Goal: Check status: Check status

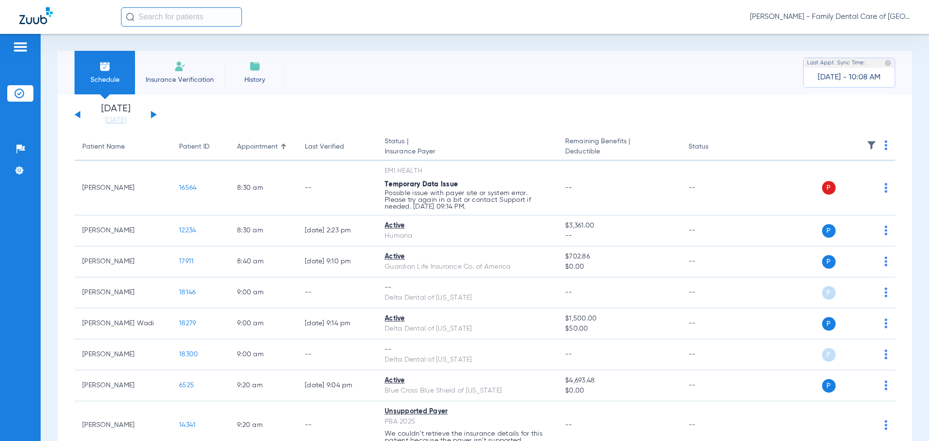
click at [149, 117] on div "[DATE] [DATE] [DATE] [DATE] [DATE] [DATE] [DATE] [DATE] [DATE] [DATE] [DATE] [D…" at bounding box center [115, 114] width 82 height 21
click at [150, 117] on div "[DATE] [DATE] [DATE] [DATE] [DATE] [DATE] [DATE] [DATE] [DATE] [DATE] [DATE] [D…" at bounding box center [115, 114] width 82 height 21
click at [151, 116] on button at bounding box center [154, 114] width 6 height 7
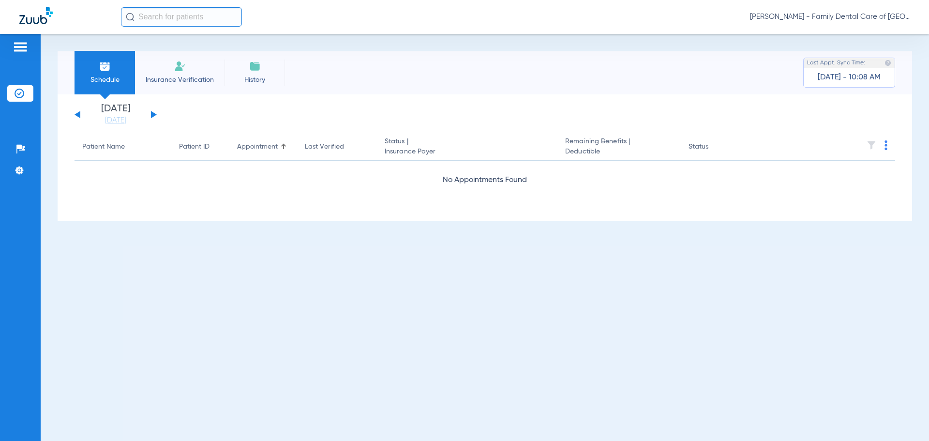
click at [151, 116] on button at bounding box center [154, 114] width 6 height 7
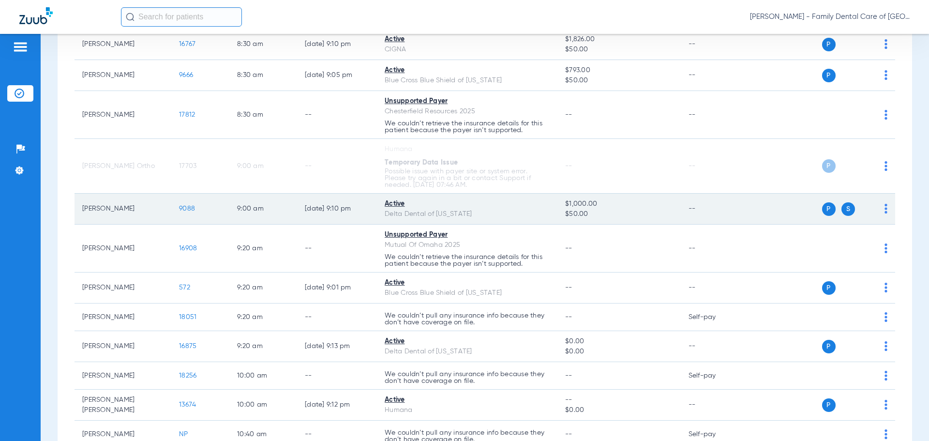
scroll to position [242, 0]
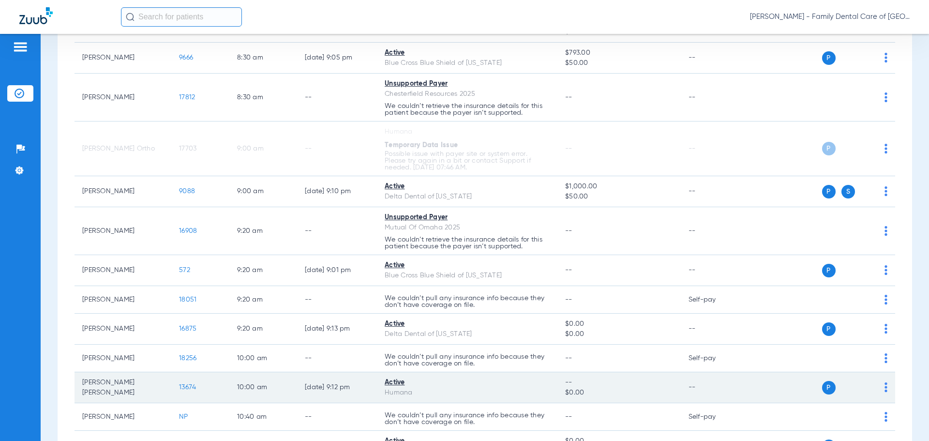
click at [705, 382] on td "--" at bounding box center [713, 387] width 65 height 31
click at [884, 385] on img at bounding box center [885, 387] width 3 height 10
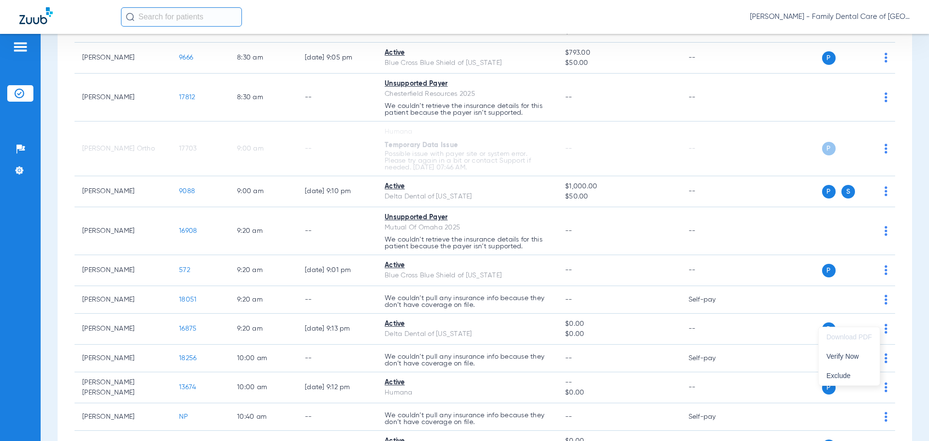
click at [822, 387] on div at bounding box center [464, 220] width 929 height 441
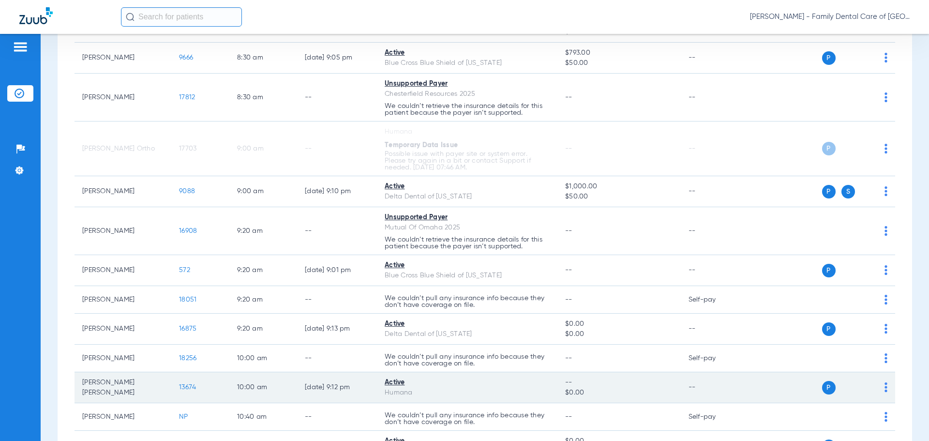
click at [396, 380] on div "Active" at bounding box center [467, 382] width 165 height 10
click at [174, 385] on td "13674" at bounding box center [200, 387] width 58 height 31
click at [179, 386] on td "13674" at bounding box center [200, 387] width 58 height 31
click at [190, 390] on span "13674" at bounding box center [187, 387] width 17 height 7
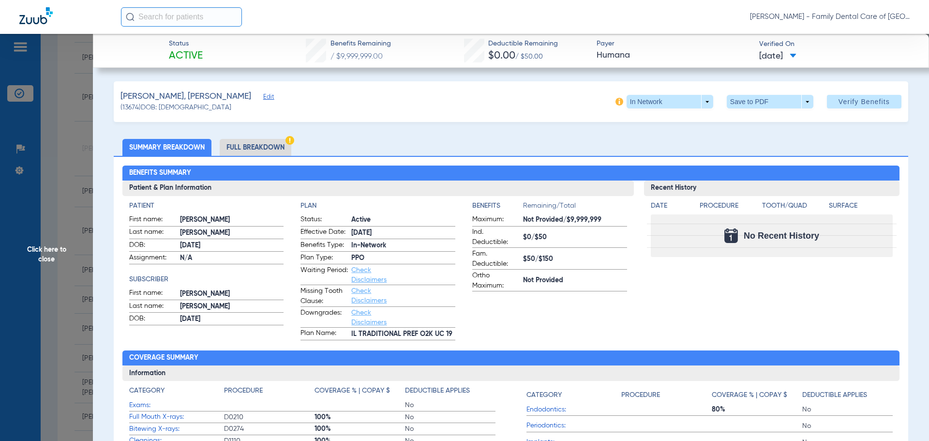
click at [73, 184] on span "Click here to close" at bounding box center [46, 254] width 93 height 441
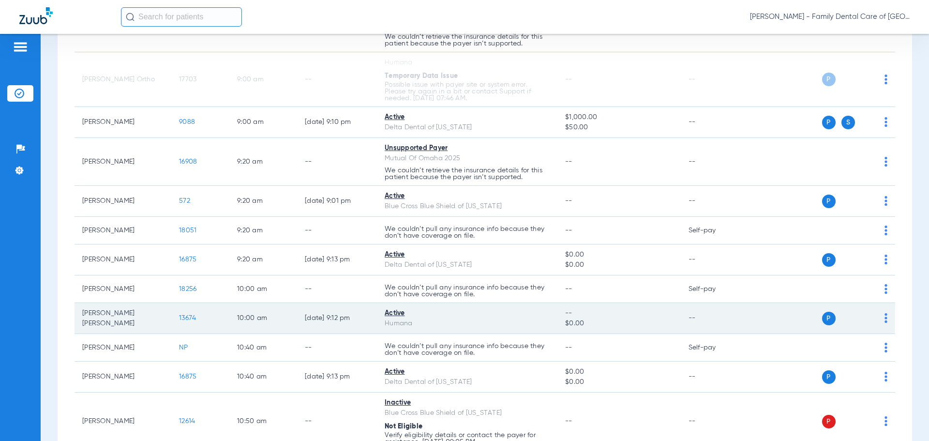
scroll to position [339, 0]
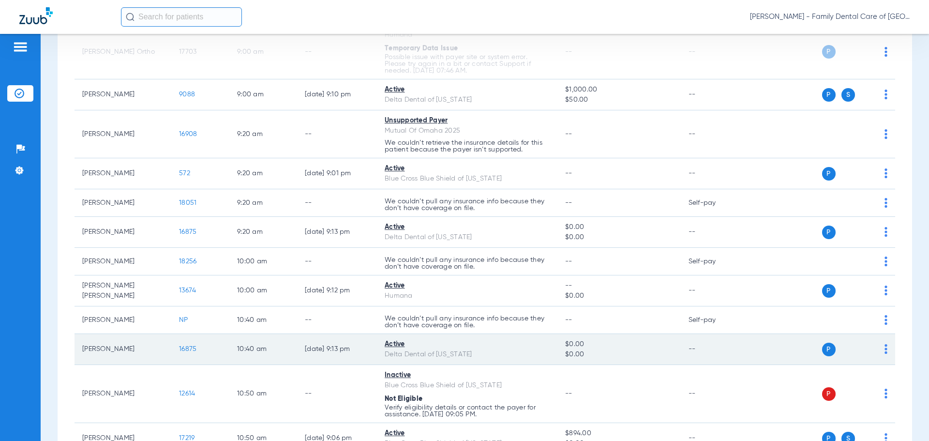
click at [557, 347] on td "$0.00 $0.00" at bounding box center [618, 349] width 123 height 31
click at [182, 346] on span "16875" at bounding box center [187, 348] width 17 height 7
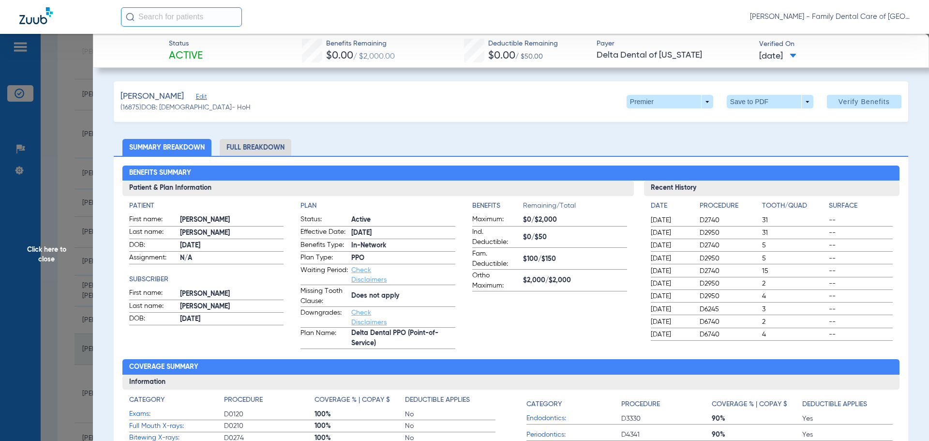
click at [182, 346] on div "Patient First name: [PERSON_NAME] name: [PERSON_NAME] DOB: [DEMOGRAPHIC_DATA] A…" at bounding box center [206, 275] width 155 height 148
click at [58, 257] on span "Click here to close" at bounding box center [46, 254] width 93 height 441
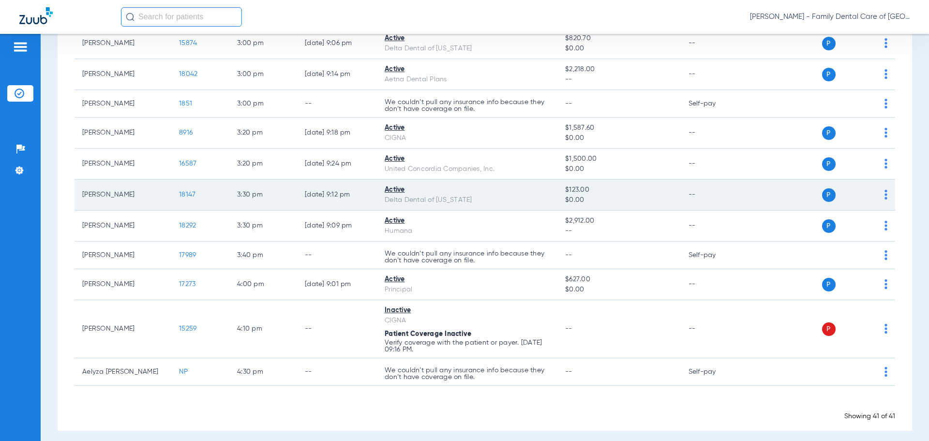
scroll to position [1166, 0]
